Goal: Information Seeking & Learning: Learn about a topic

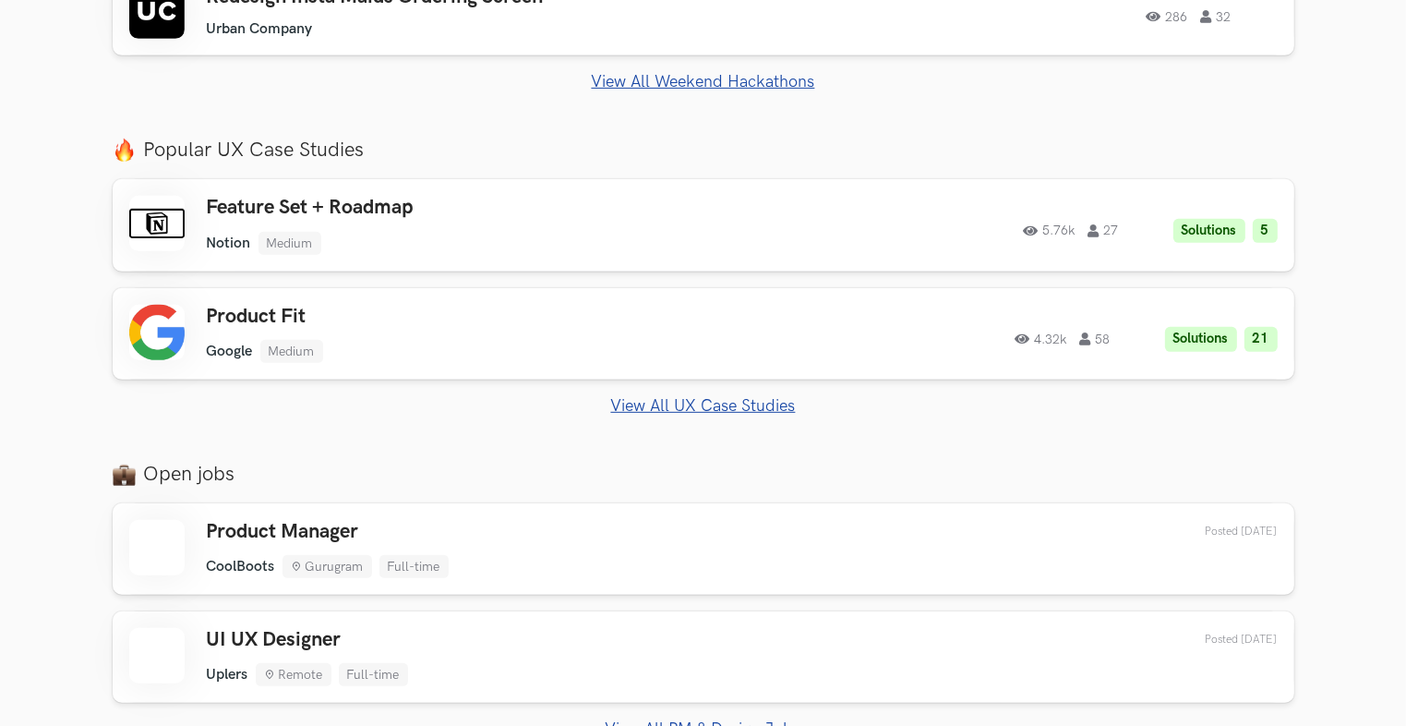
scroll to position [1015, 0]
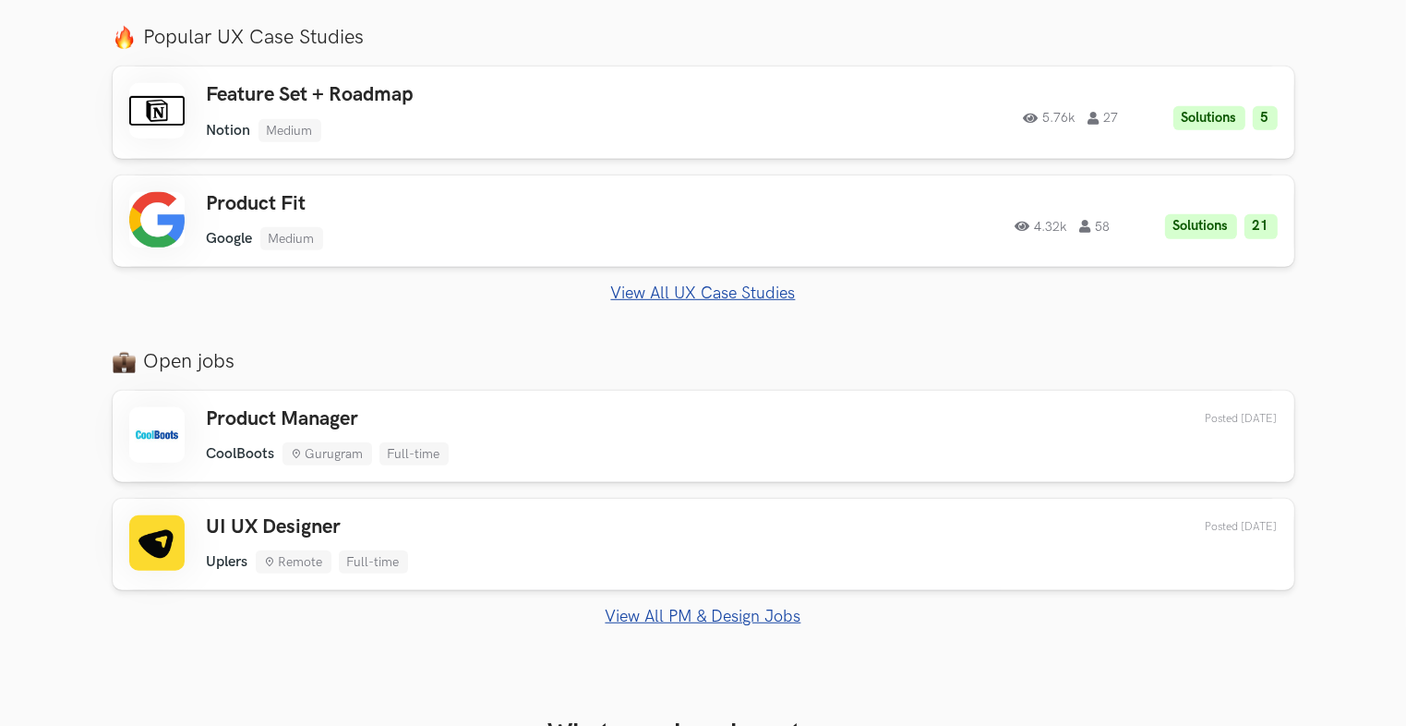
click at [675, 612] on link "View All PM & Design Jobs" at bounding box center [704, 615] width 1182 height 19
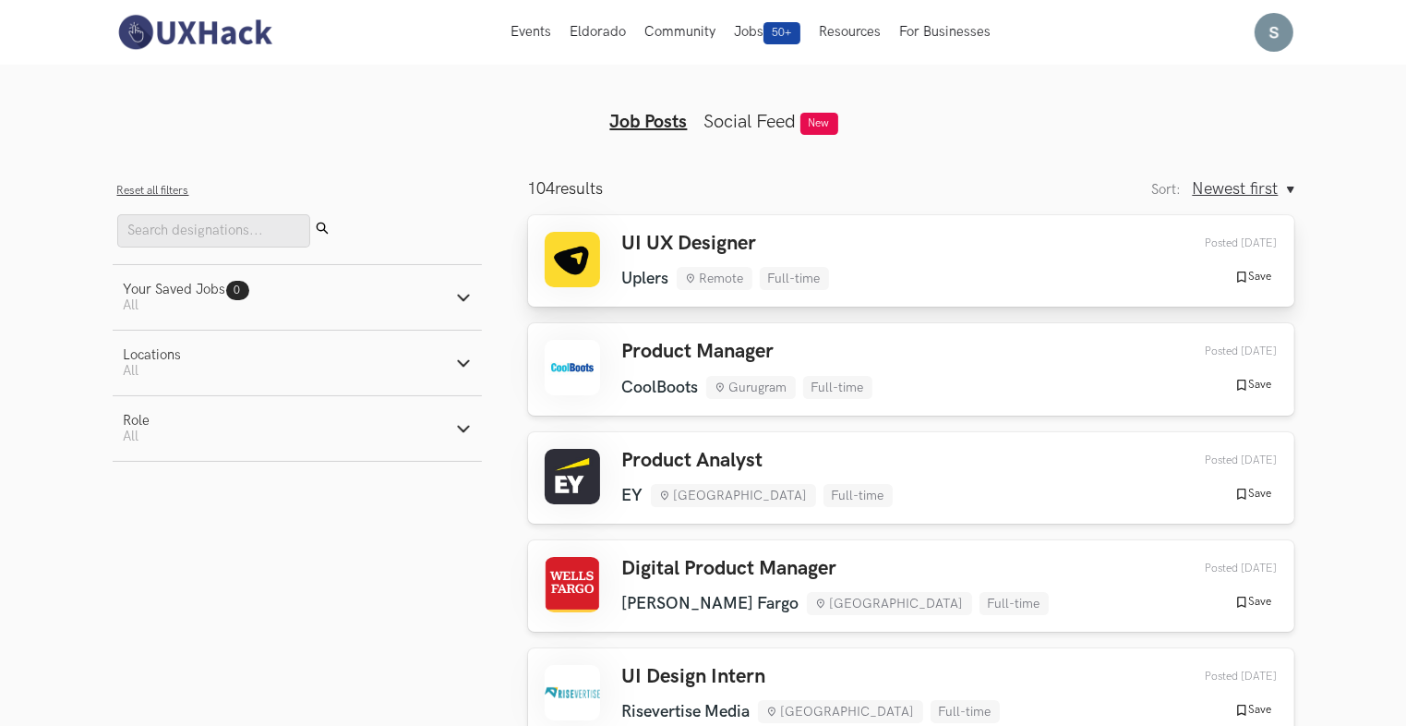
click at [808, 267] on li "Full-time" at bounding box center [794, 278] width 69 height 23
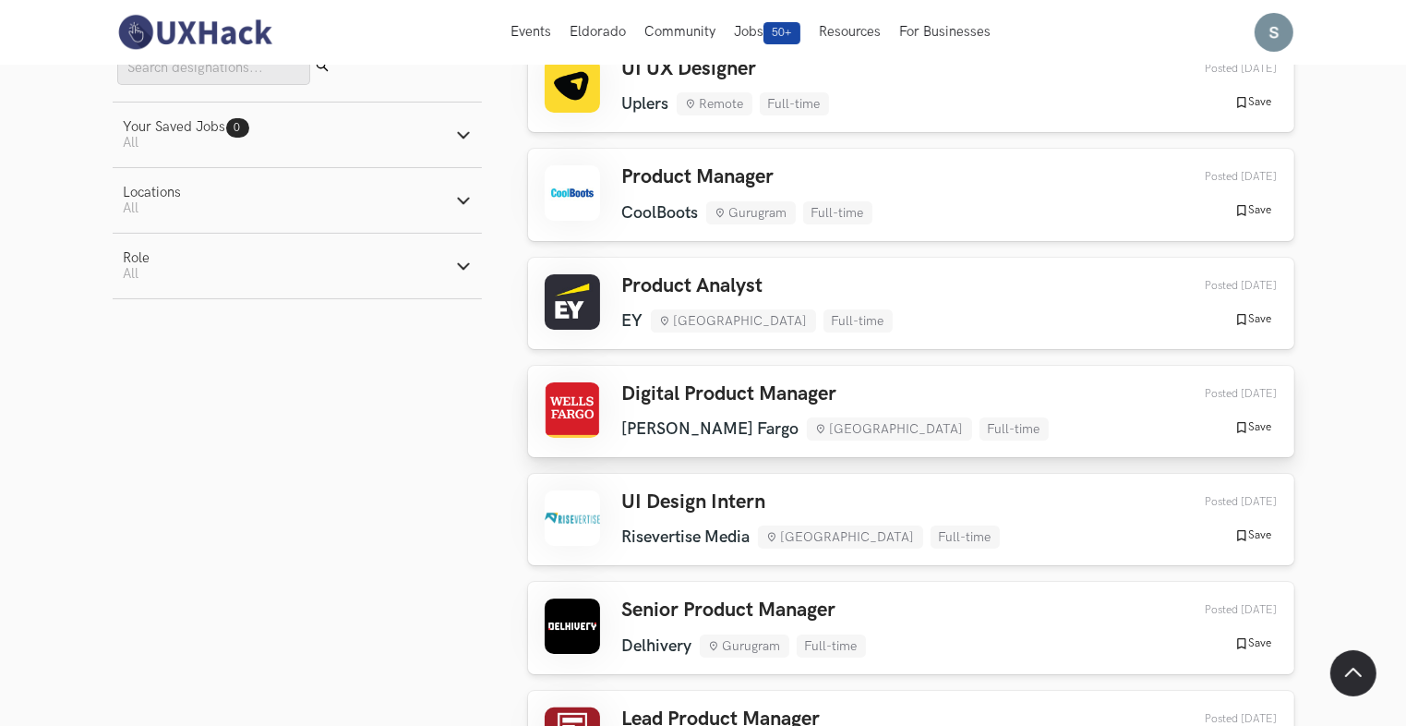
scroll to position [185, 0]
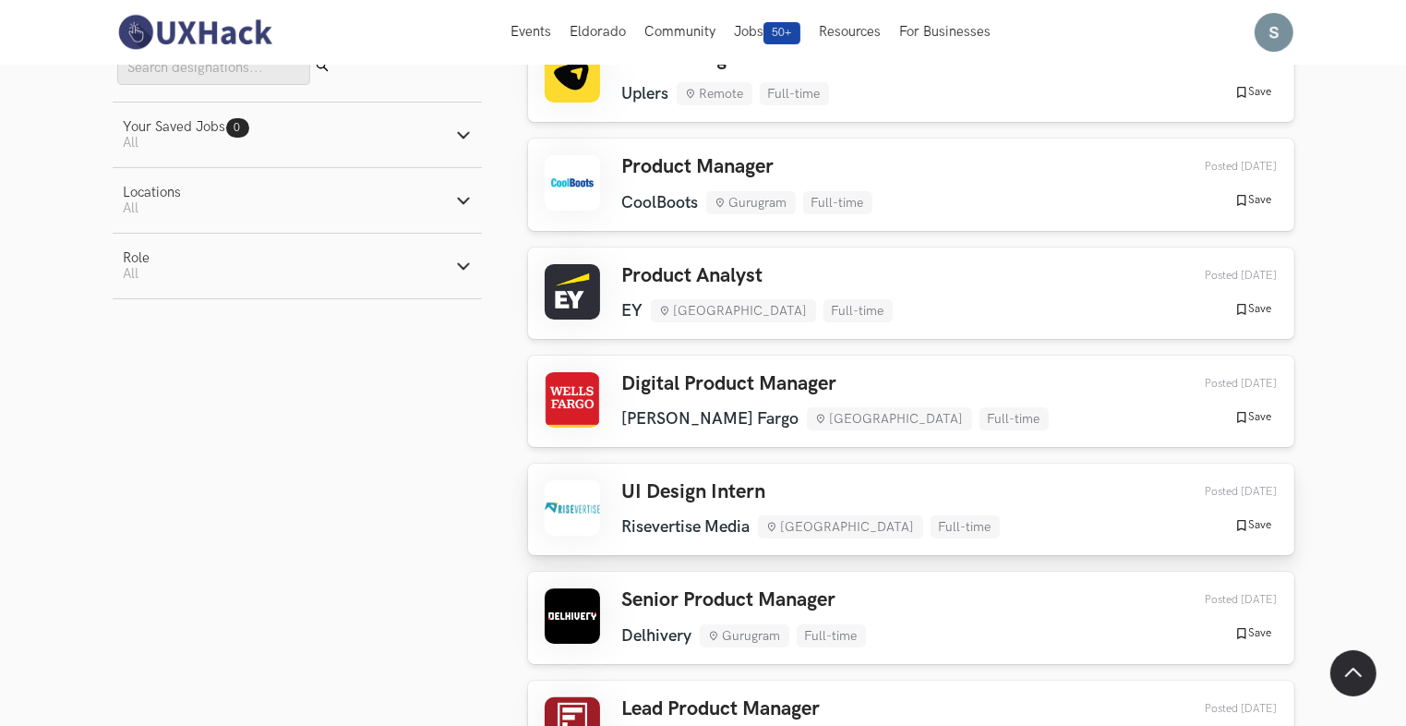
click at [713, 530] on li "Risevertise Media" at bounding box center [686, 526] width 128 height 19
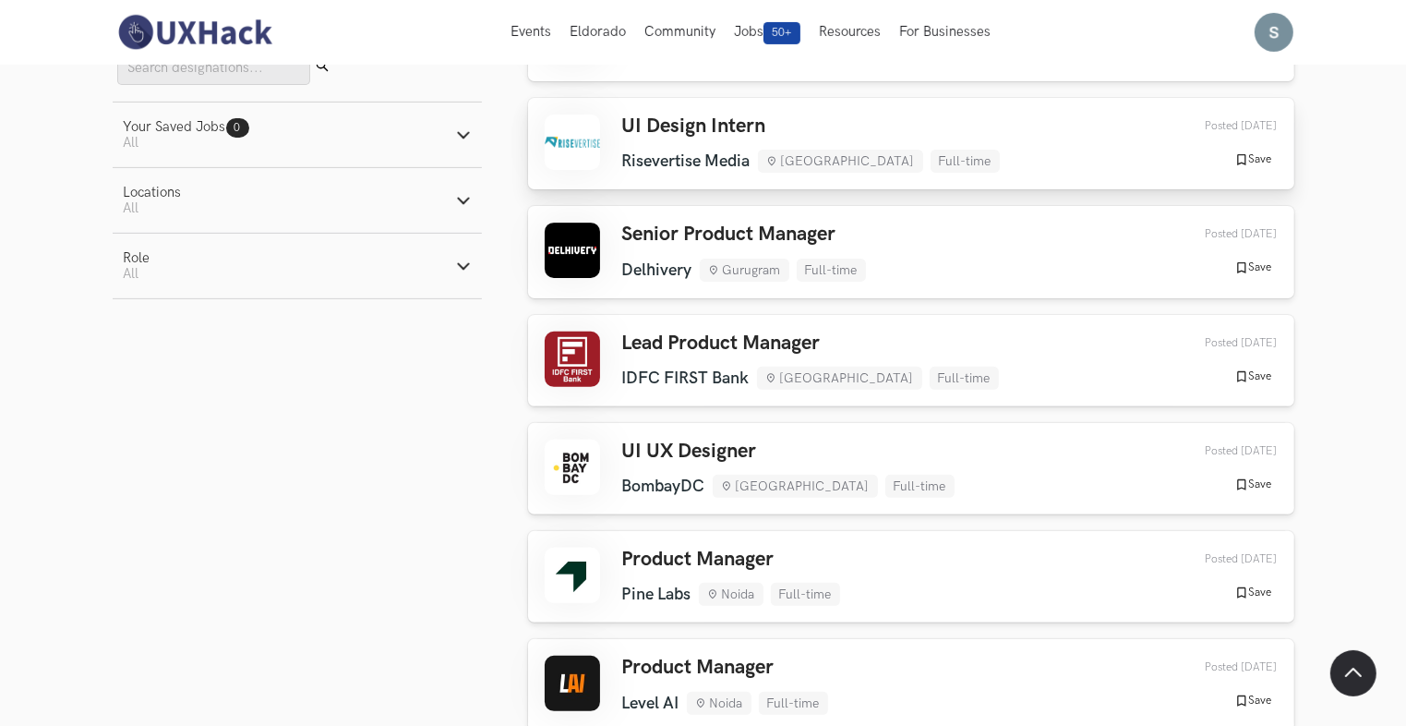
scroll to position [554, 0]
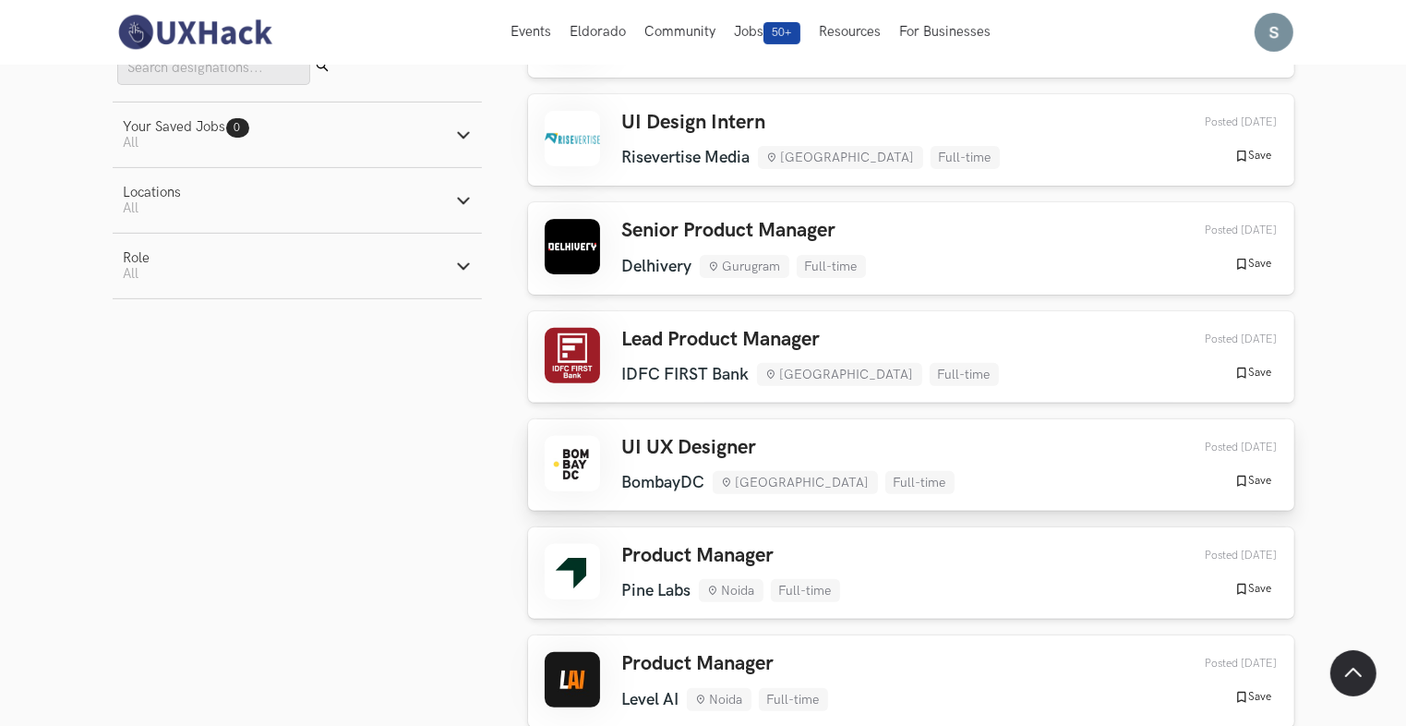
click at [703, 445] on h3 "UI UX Designer" at bounding box center [788, 448] width 332 height 24
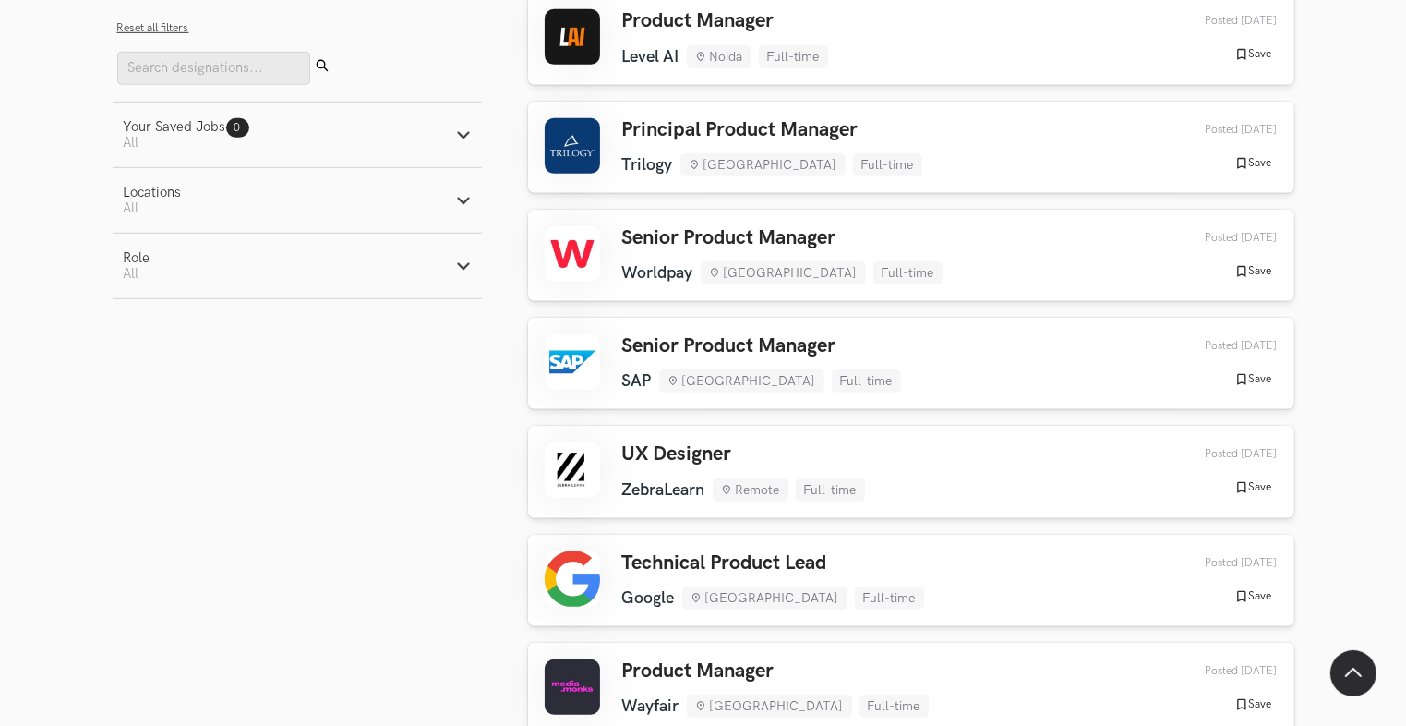
scroll to position [1200, 0]
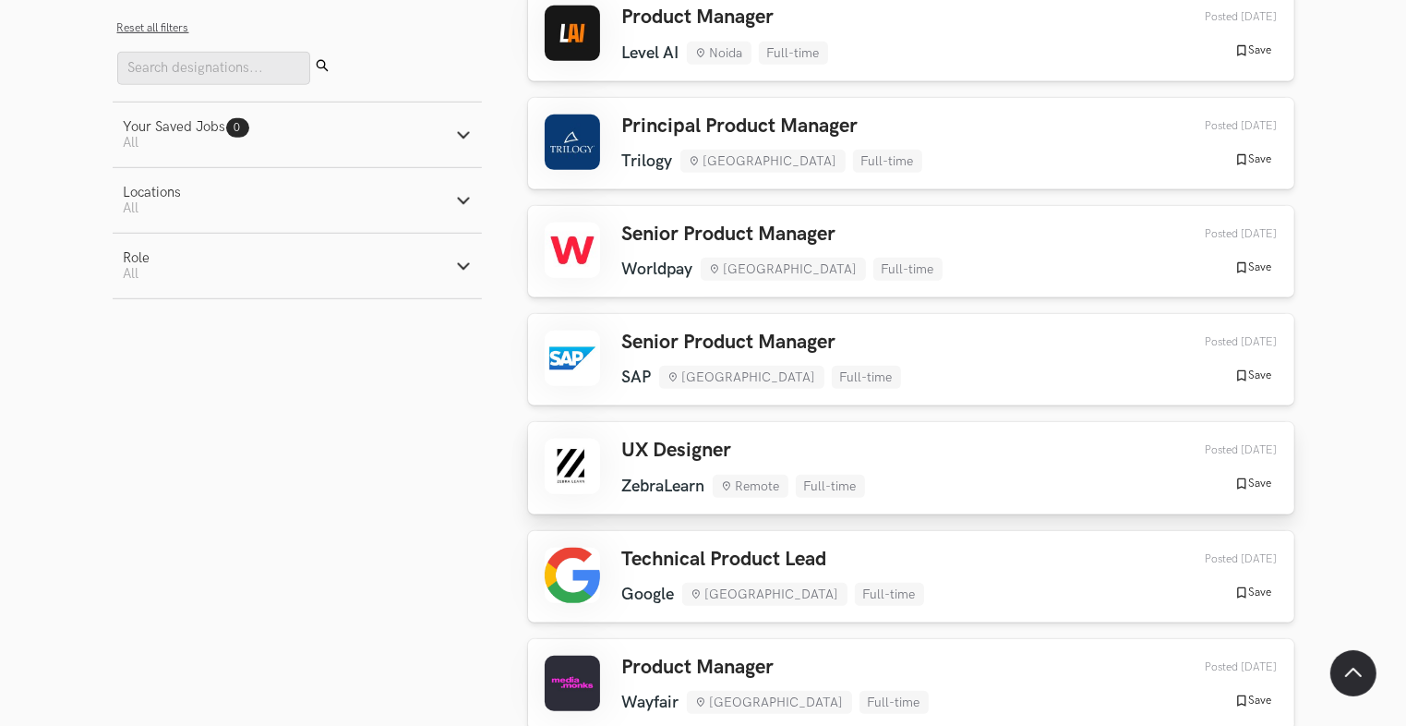
click at [676, 462] on h3 "UX Designer" at bounding box center [743, 450] width 243 height 24
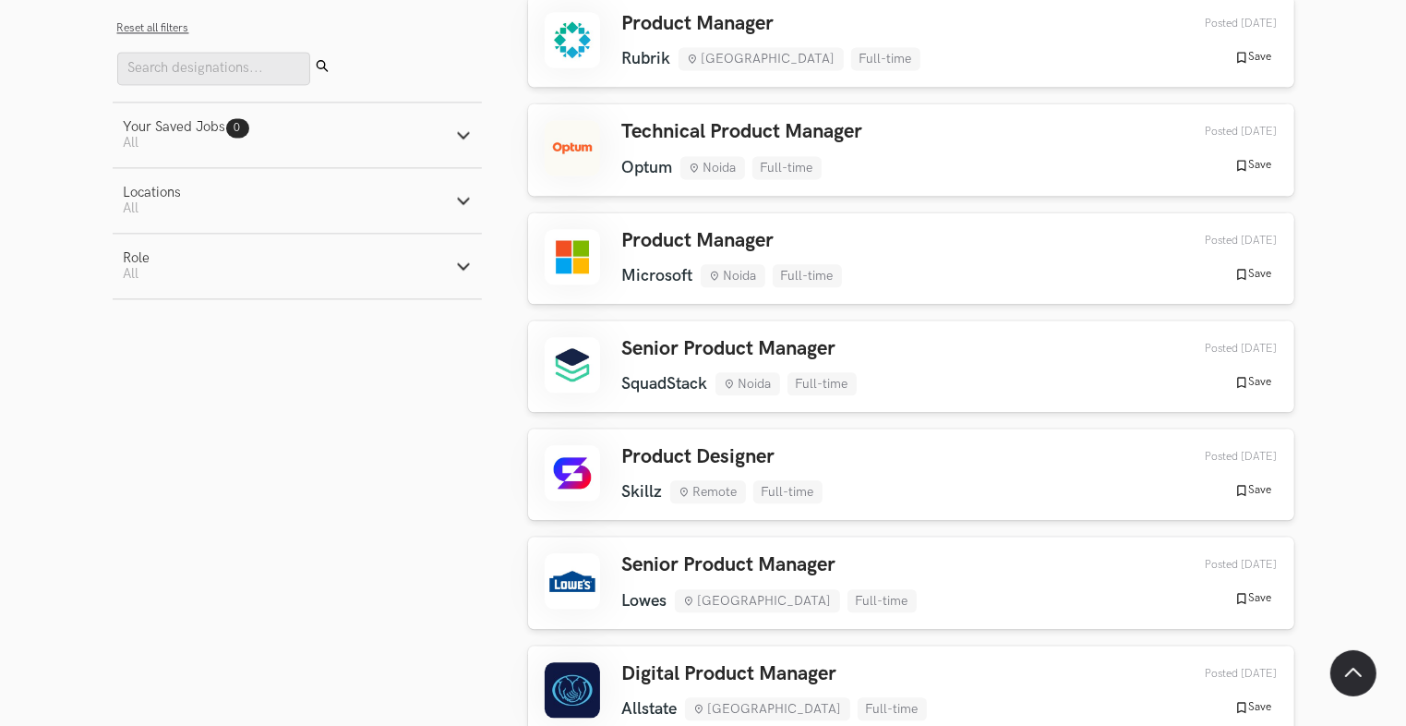
scroll to position [4154, 0]
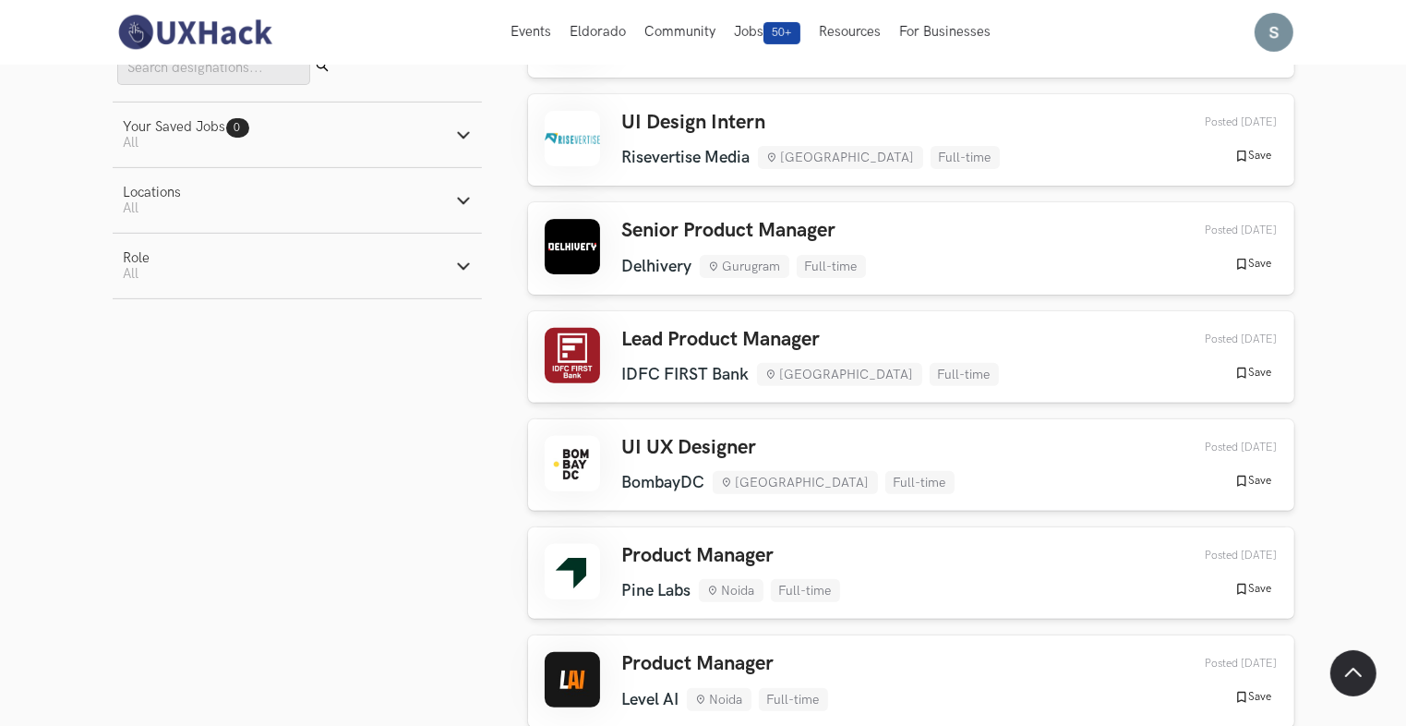
scroll to position [0, 0]
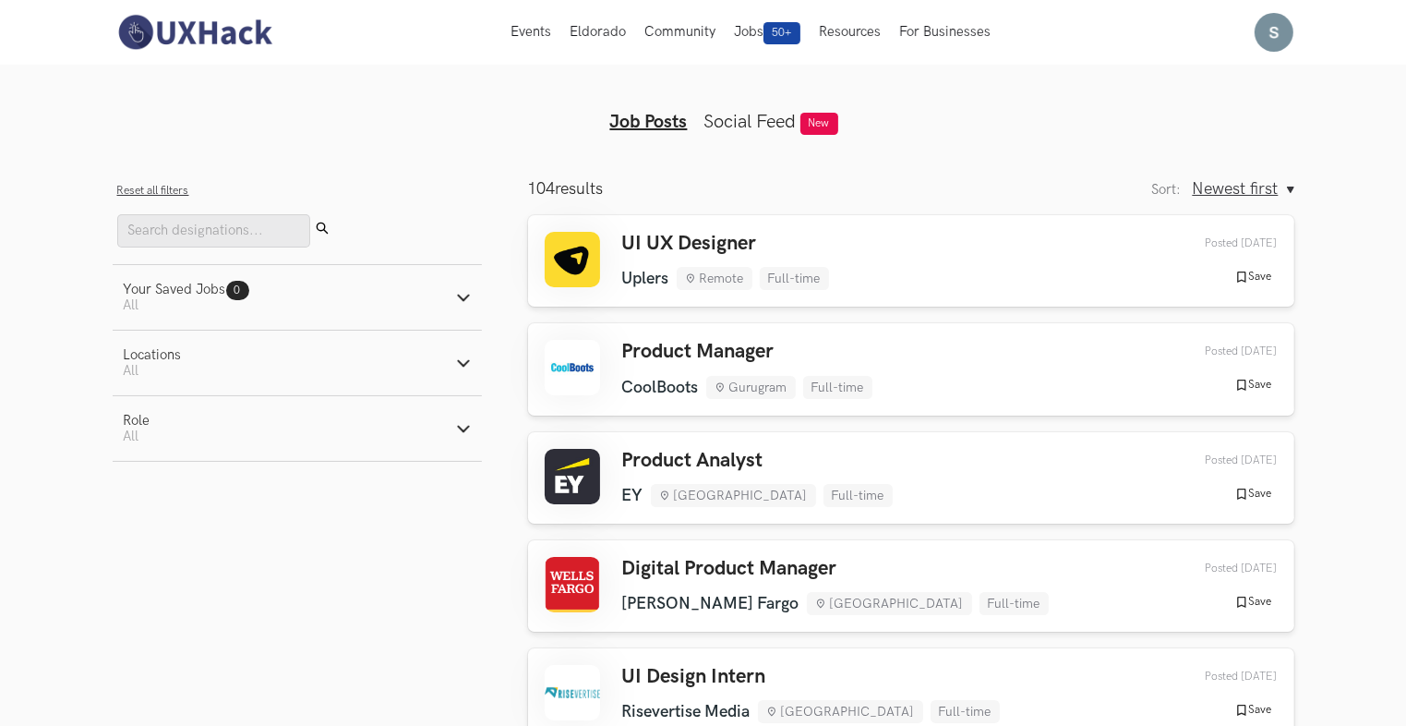
click at [750, 109] on ul "Job Posts Social Feed New" at bounding box center [703, 107] width 709 height 52
click at [748, 120] on link "Social Feed" at bounding box center [750, 122] width 92 height 22
